Goal: Find specific page/section: Find specific page/section

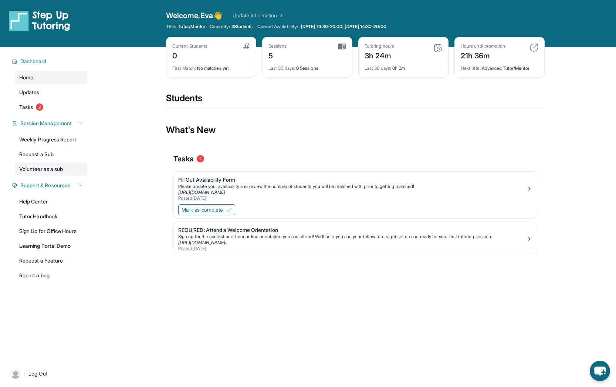
click at [65, 164] on link "Volunteer as a sub" at bounding box center [51, 169] width 72 height 13
click at [74, 108] on link "Tasks 2" at bounding box center [51, 107] width 72 height 13
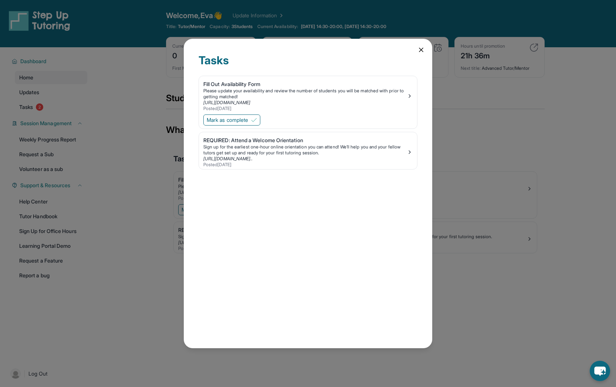
click at [69, 108] on div "Tasks Fill Out Availability Form Please update your availability and review the…" at bounding box center [308, 193] width 616 height 387
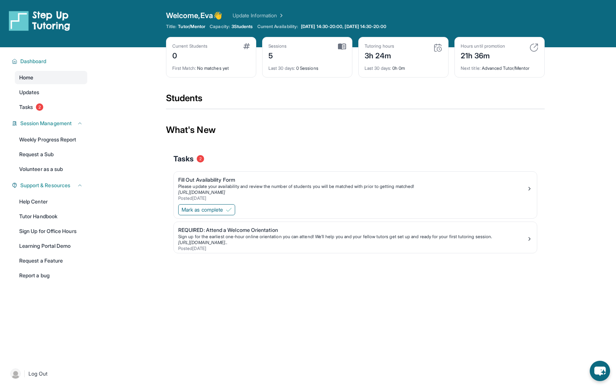
click at [69, 79] on link "Home" at bounding box center [51, 77] width 72 height 13
click at [472, 61] on div "Next title : Advanced Tutor/Mentor" at bounding box center [500, 66] width 78 height 10
click at [481, 60] on div "21h 36m" at bounding box center [483, 55] width 44 height 12
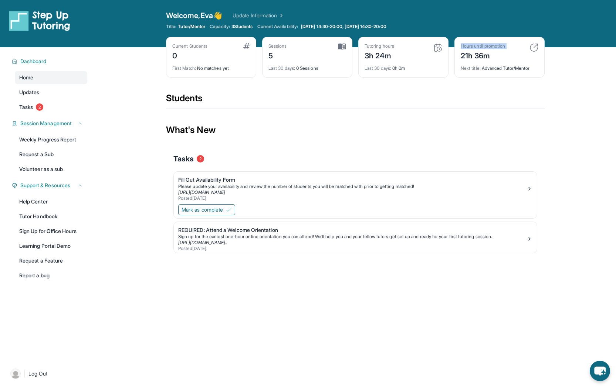
click at [436, 44] on img at bounding box center [437, 47] width 9 height 9
click at [270, 47] on div "Sessions" at bounding box center [277, 46] width 18 height 6
drag, startPoint x: 270, startPoint y: 54, endPoint x: 277, endPoint y: 63, distance: 11.1
click at [277, 63] on div "Sessions 5 Last 30 days : 0 Sessions" at bounding box center [307, 57] width 90 height 41
click at [277, 63] on div "Last 30 days : 0 Sessions" at bounding box center [307, 66] width 78 height 10
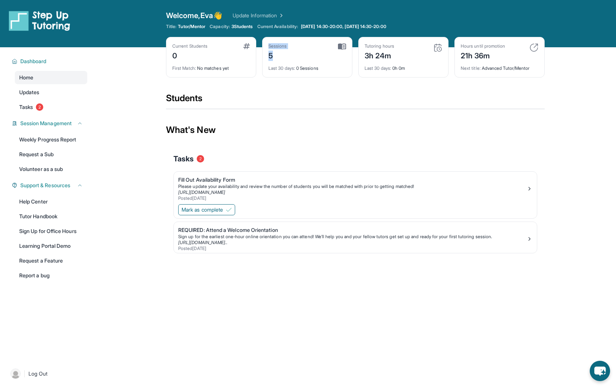
drag, startPoint x: 275, startPoint y: 60, endPoint x: 269, endPoint y: 42, distance: 18.8
click at [269, 42] on div "Sessions 5 Last 30 days : 0 Sessions" at bounding box center [307, 57] width 90 height 41
drag, startPoint x: 269, startPoint y: 42, endPoint x: 274, endPoint y: 63, distance: 22.1
click at [274, 63] on div "Sessions 5 Last 30 days : 0 Sessions" at bounding box center [307, 57] width 90 height 41
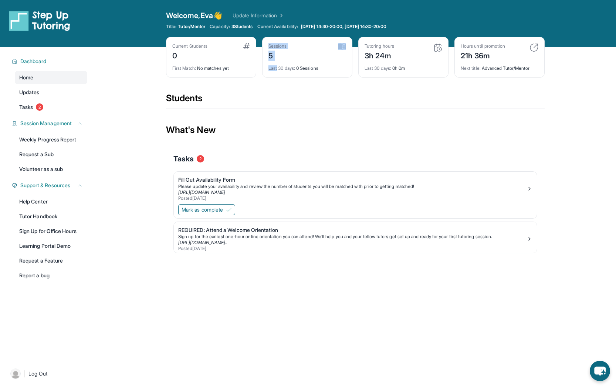
click at [274, 63] on div "Last 30 days : 0 Sessions" at bounding box center [307, 66] width 78 height 10
click at [185, 232] on div "REQUIRED: Attend a Welcome Orientation" at bounding box center [352, 230] width 348 height 7
click at [205, 233] on div "REQUIRED: Attend a Welcome Orientation" at bounding box center [352, 230] width 348 height 7
click at [65, 168] on link "Volunteer as a sub" at bounding box center [51, 169] width 72 height 13
